Goal: Information Seeking & Learning: Learn about a topic

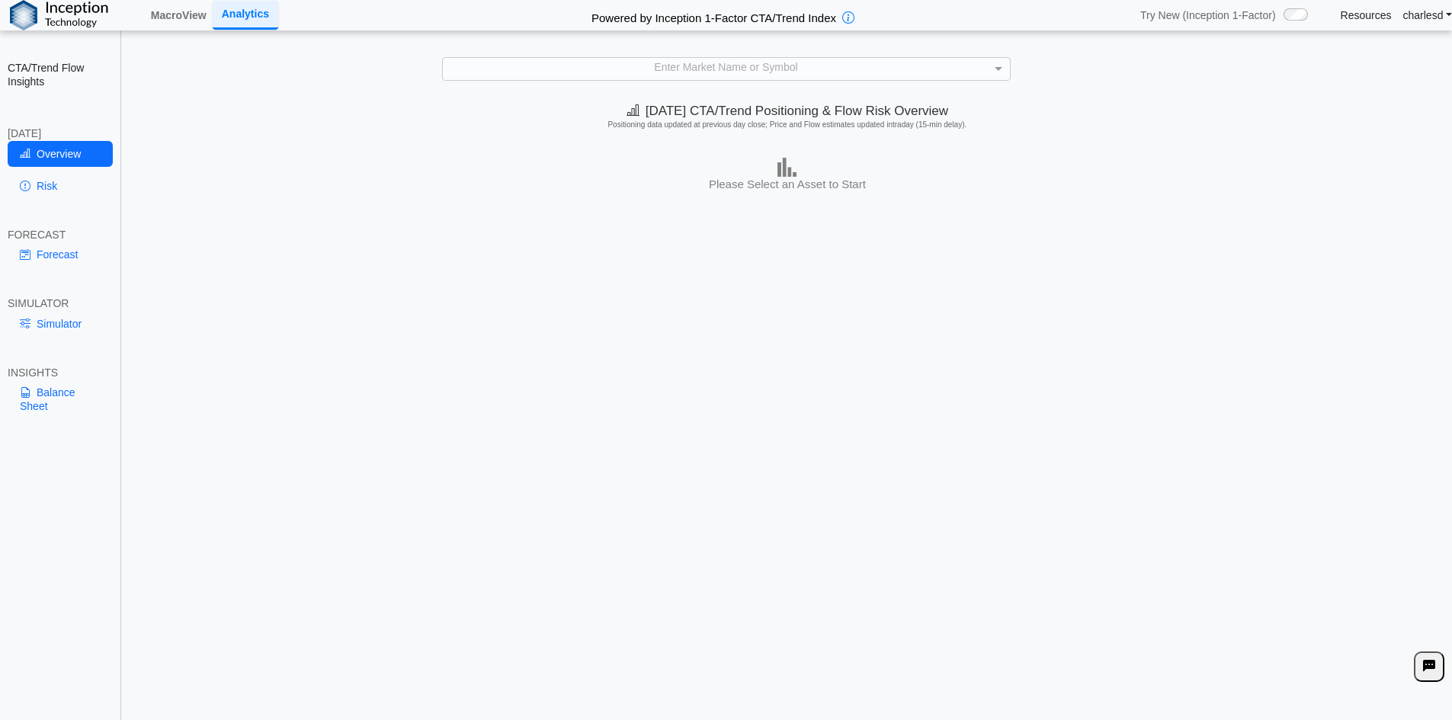
click at [1352, 14] on link "Resources" at bounding box center [1366, 15] width 51 height 14
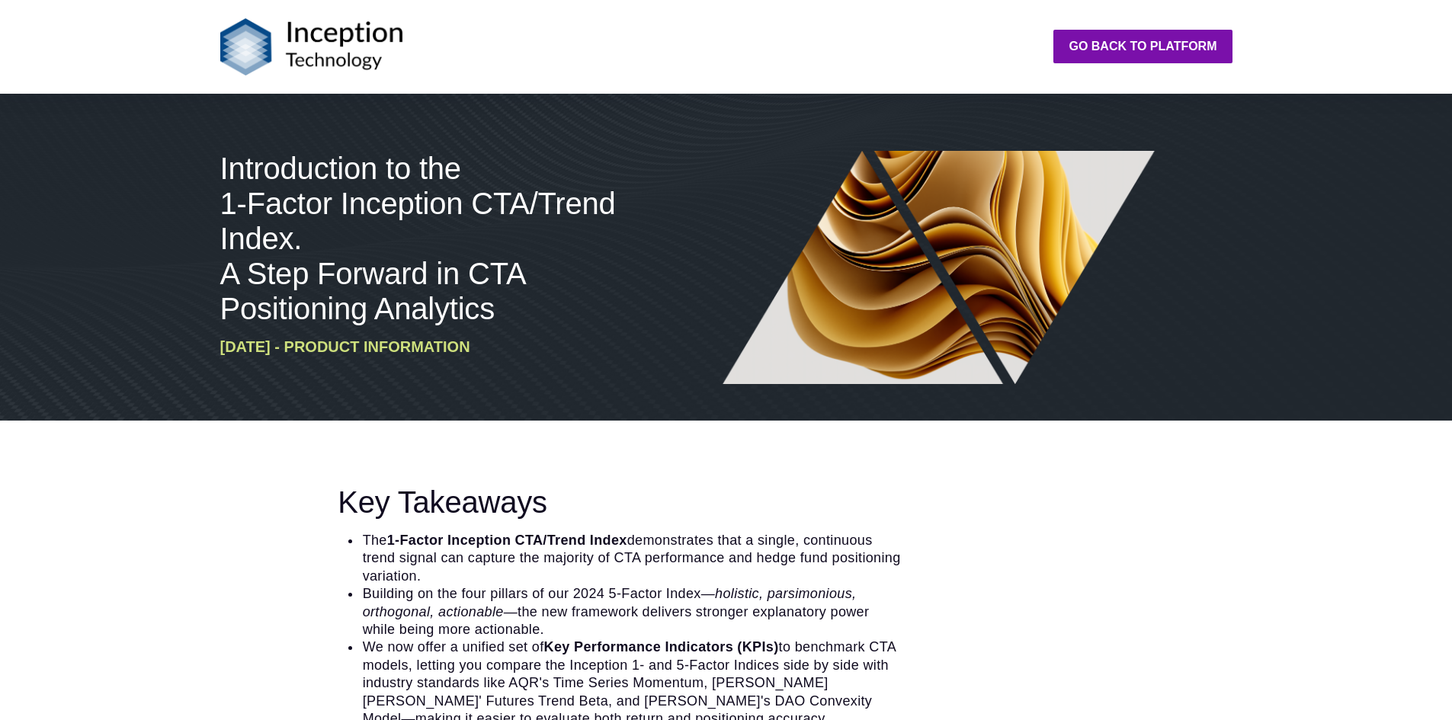
scroll to position [2058, 0]
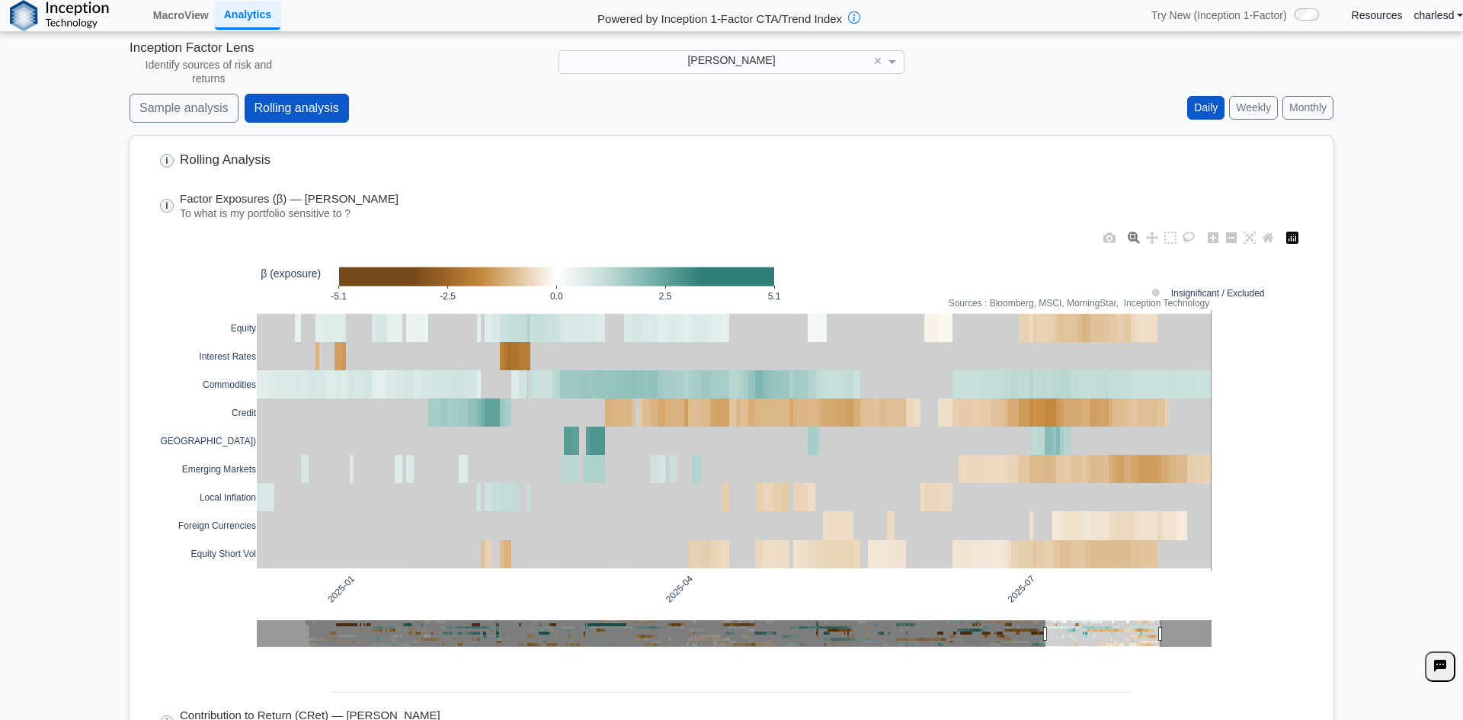
click at [1368, 19] on link "Resources" at bounding box center [1377, 15] width 51 height 14
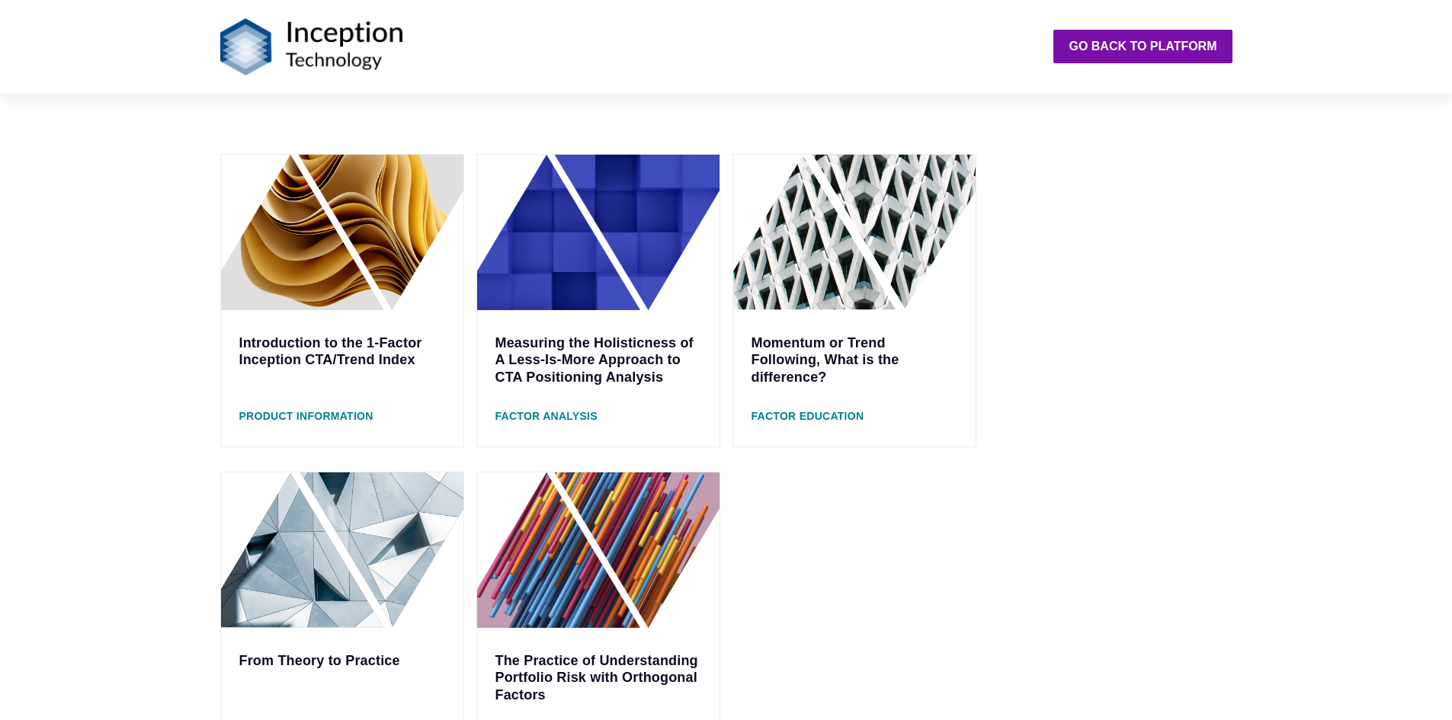
scroll to position [457, 0]
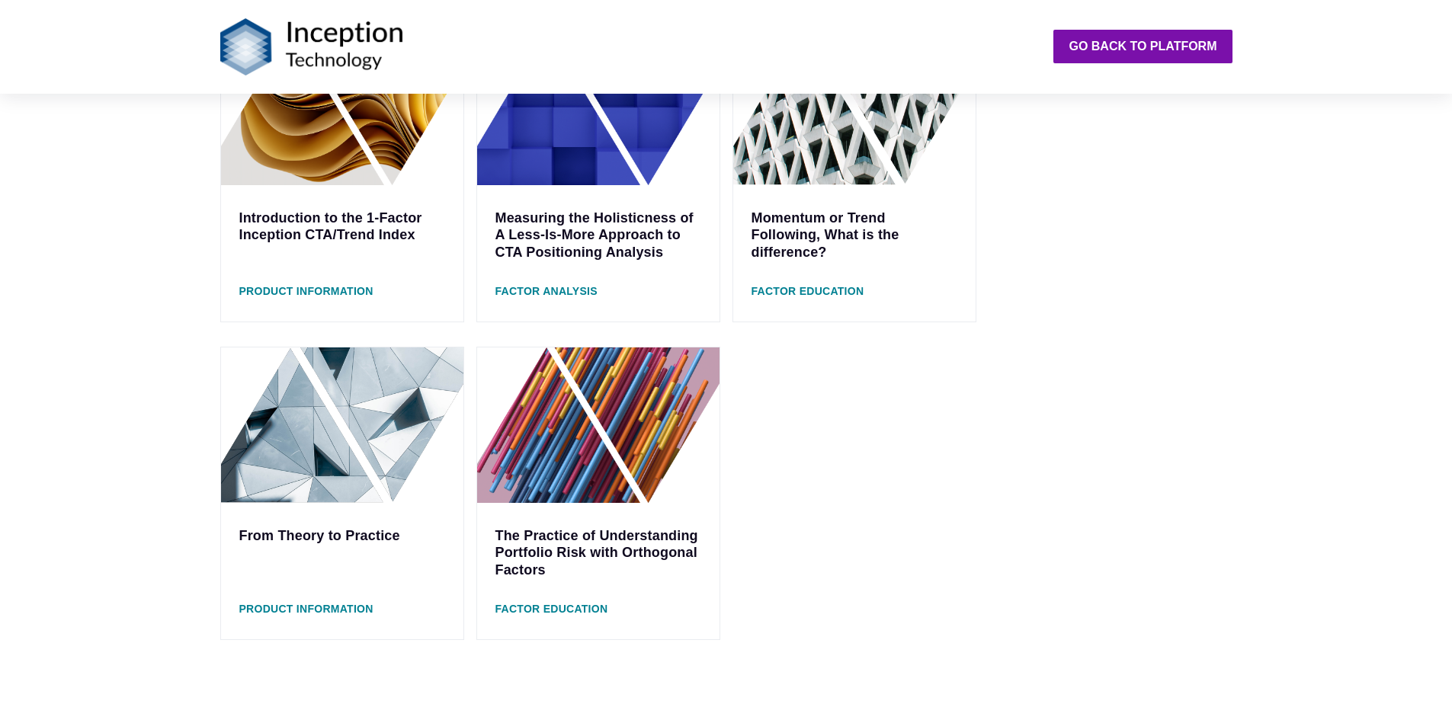
click at [355, 537] on link "From Theory to Practice" at bounding box center [319, 535] width 161 height 15
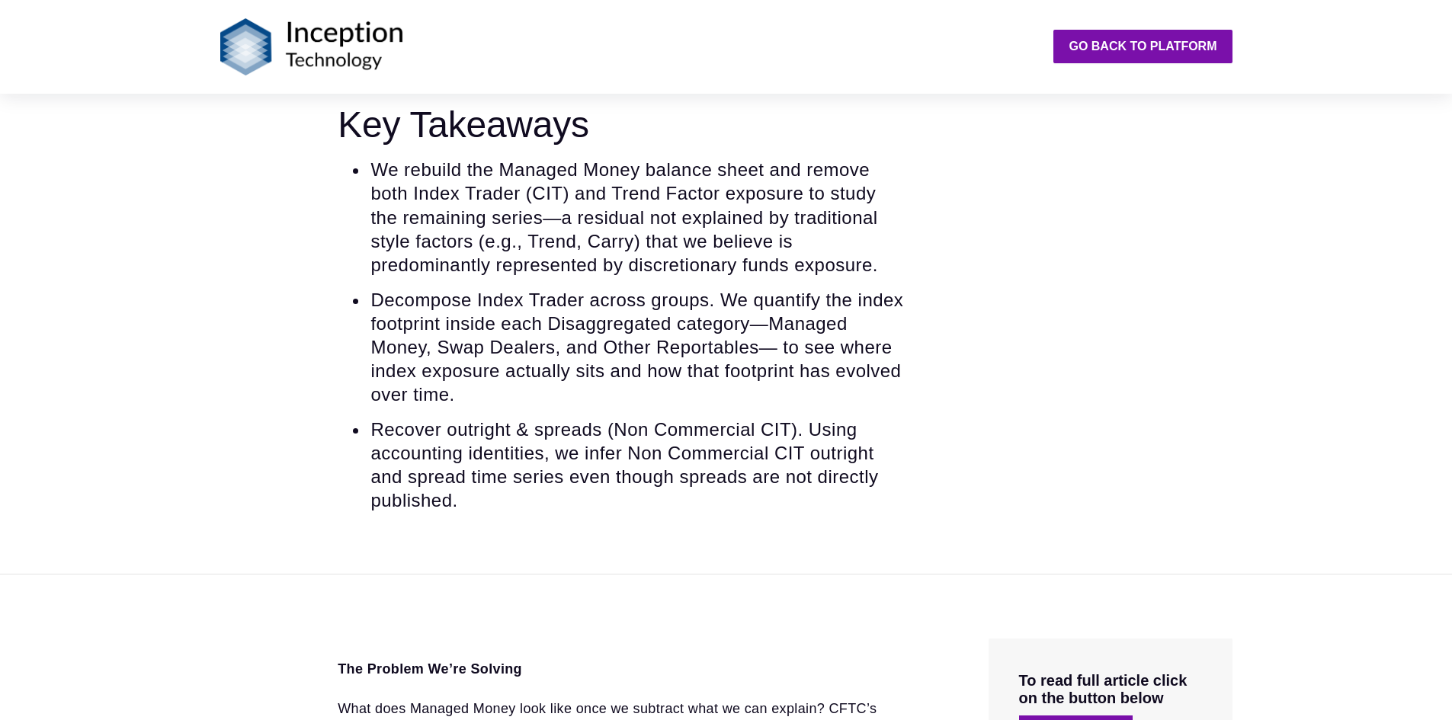
scroll to position [686, 0]
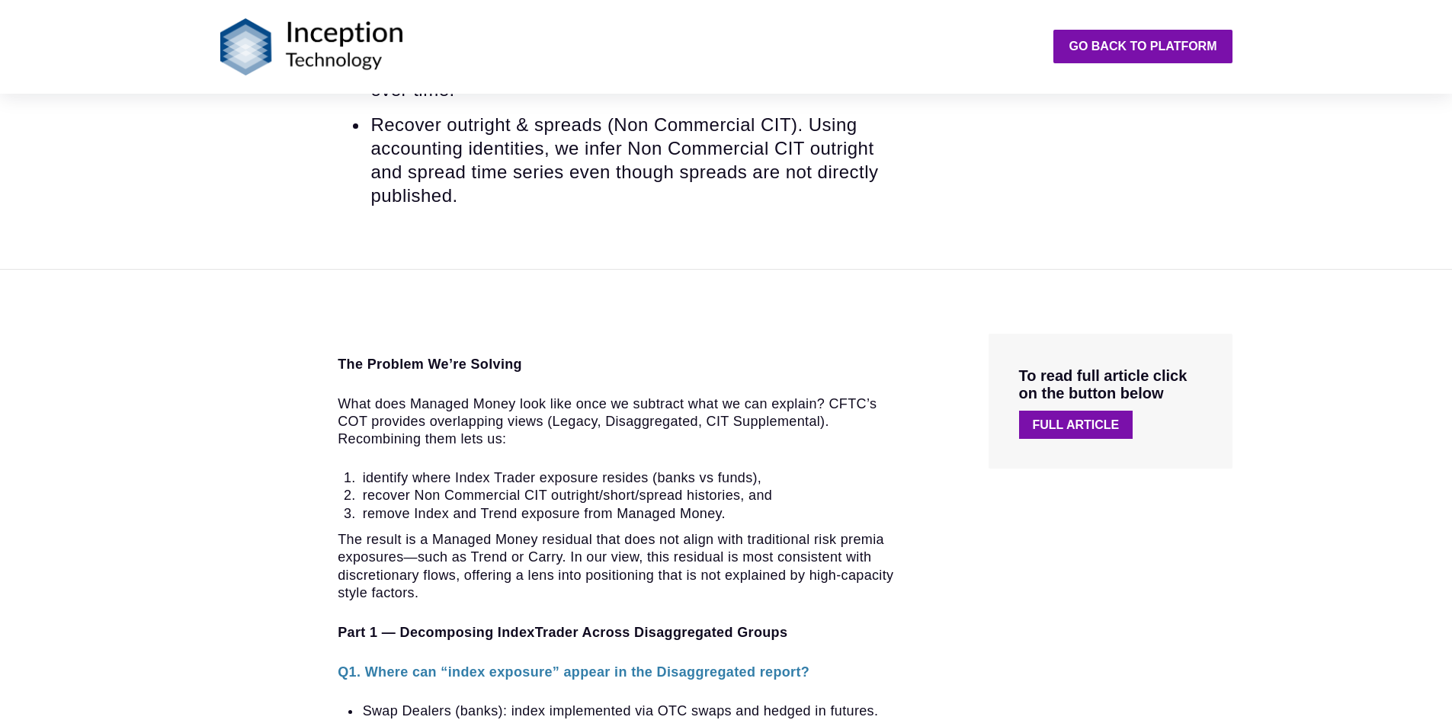
click at [1056, 433] on link "Full Article" at bounding box center [1076, 425] width 114 height 28
